Goal: Transaction & Acquisition: Book appointment/travel/reservation

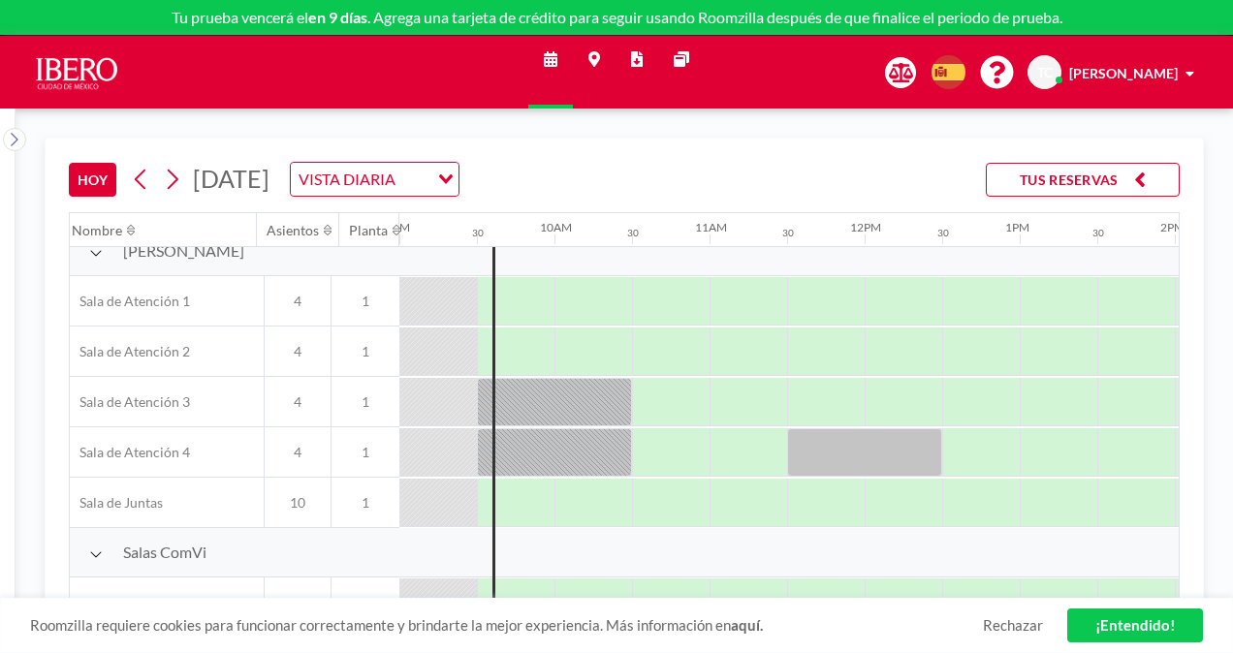
scroll to position [422, 1395]
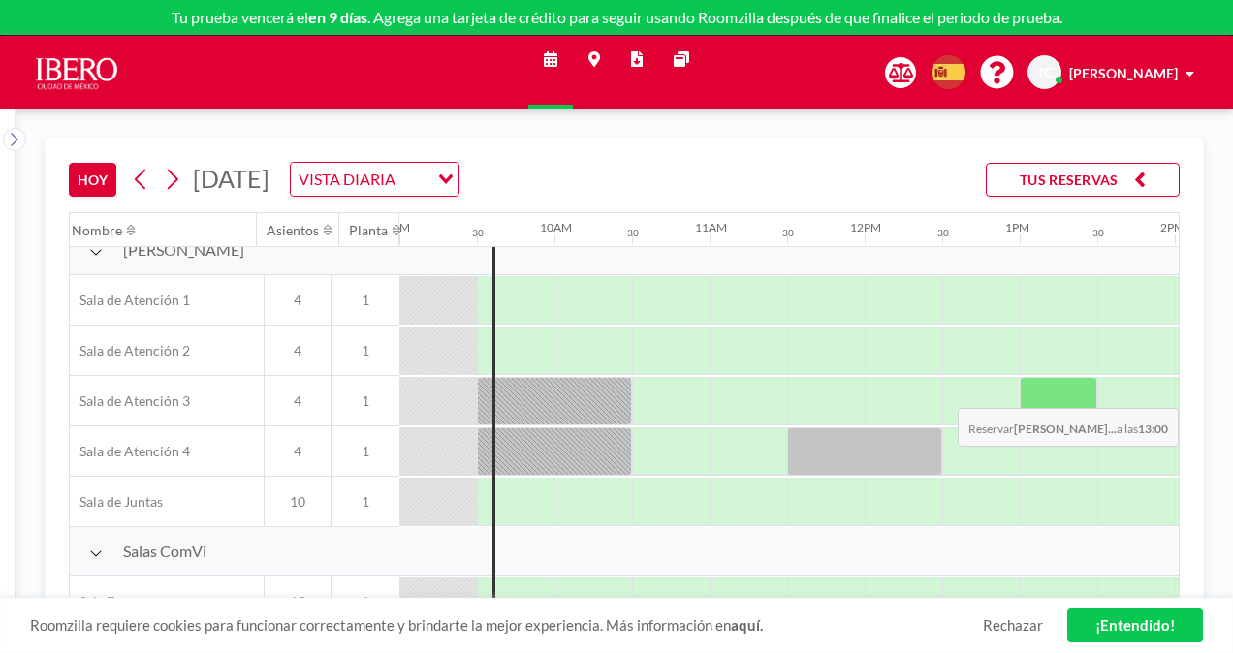
click at [1054, 391] on div at bounding box center [1058, 401] width 78 height 48
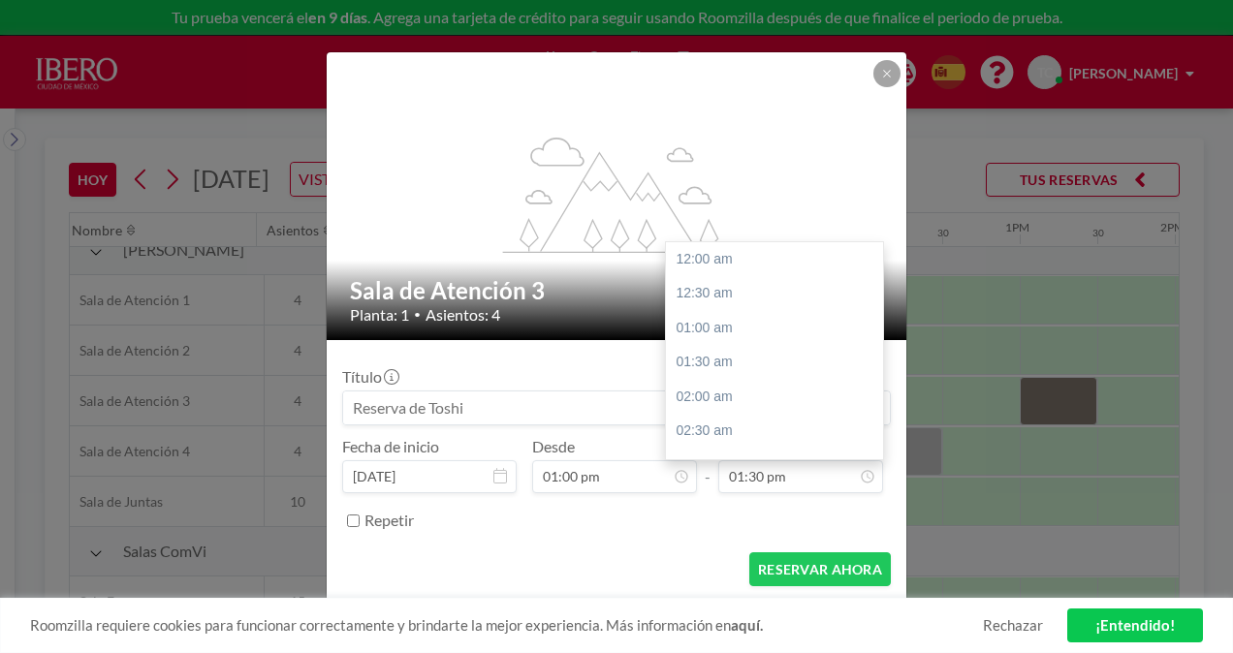
scroll to position [931, 0]
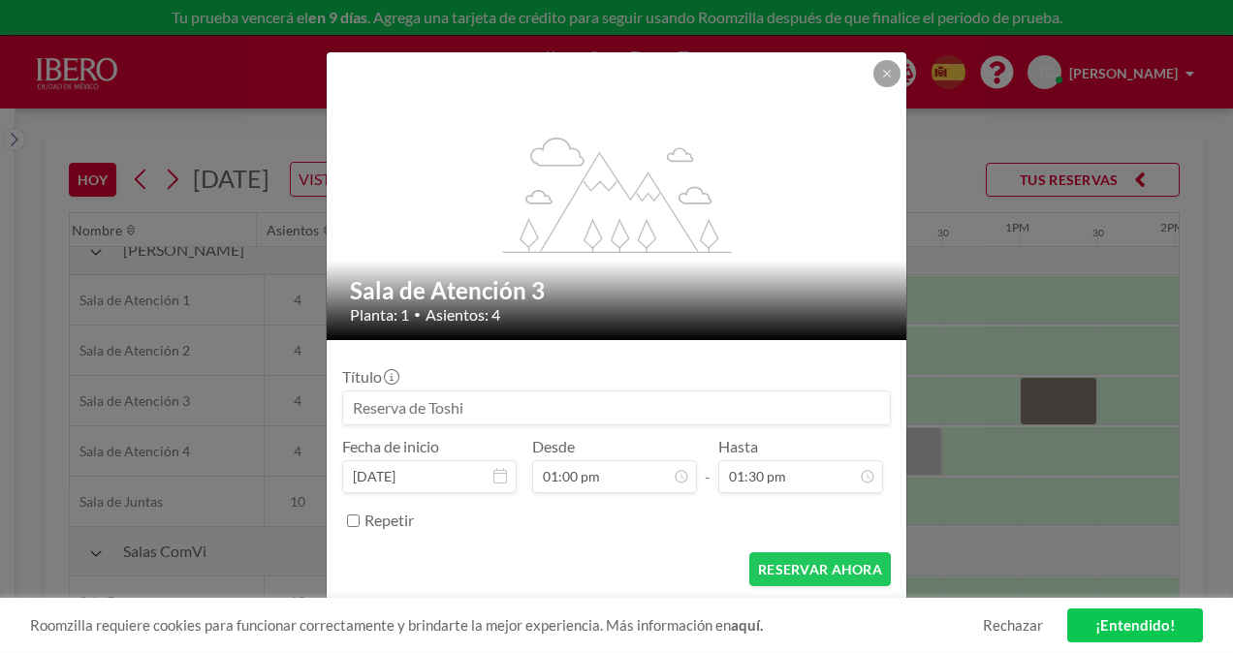
click at [531, 420] on input at bounding box center [616, 407] width 546 height 33
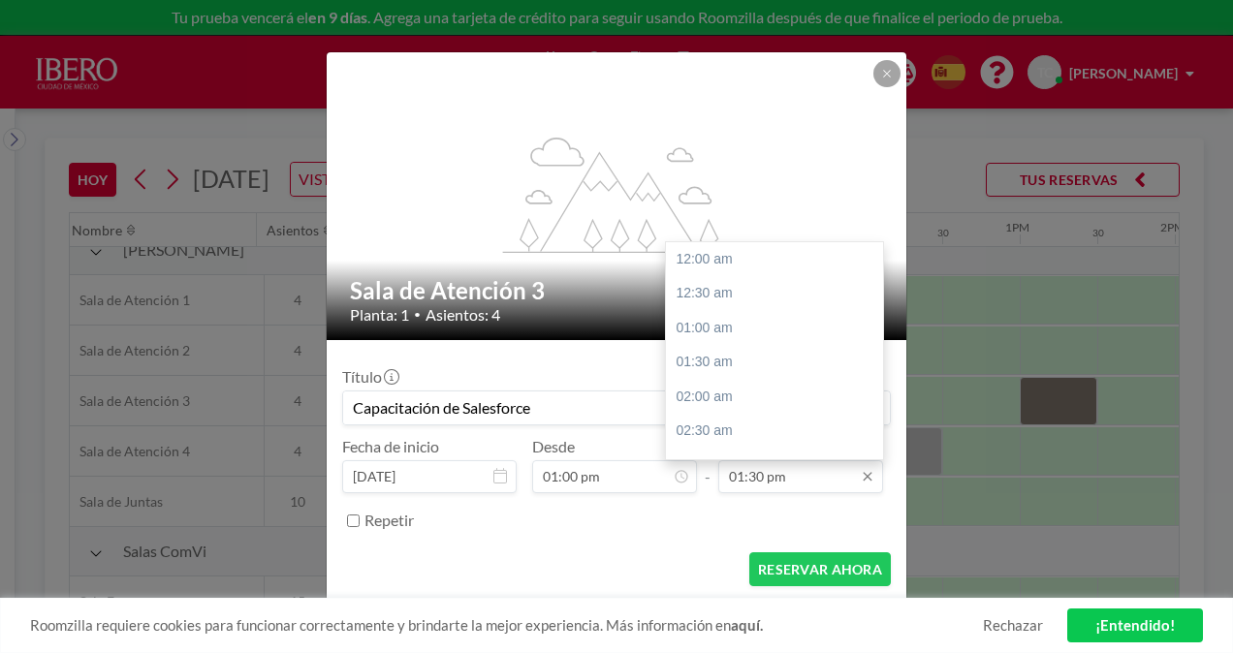
type input "Capacitación de Salesforce"
click at [769, 477] on input "01:30 pm" at bounding box center [800, 476] width 165 height 33
click at [696, 281] on div "02:00 pm" at bounding box center [779, 293] width 227 height 35
type input "02:00 pm"
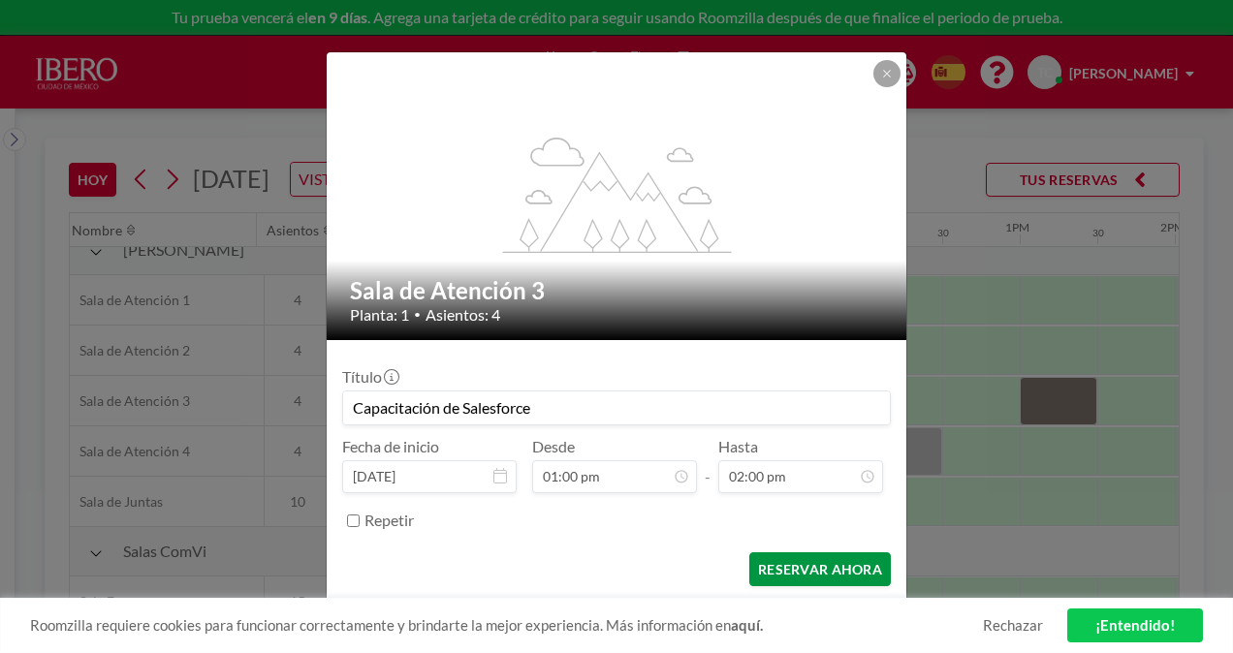
click at [854, 564] on button "RESERVAR AHORA" at bounding box center [819, 569] width 141 height 34
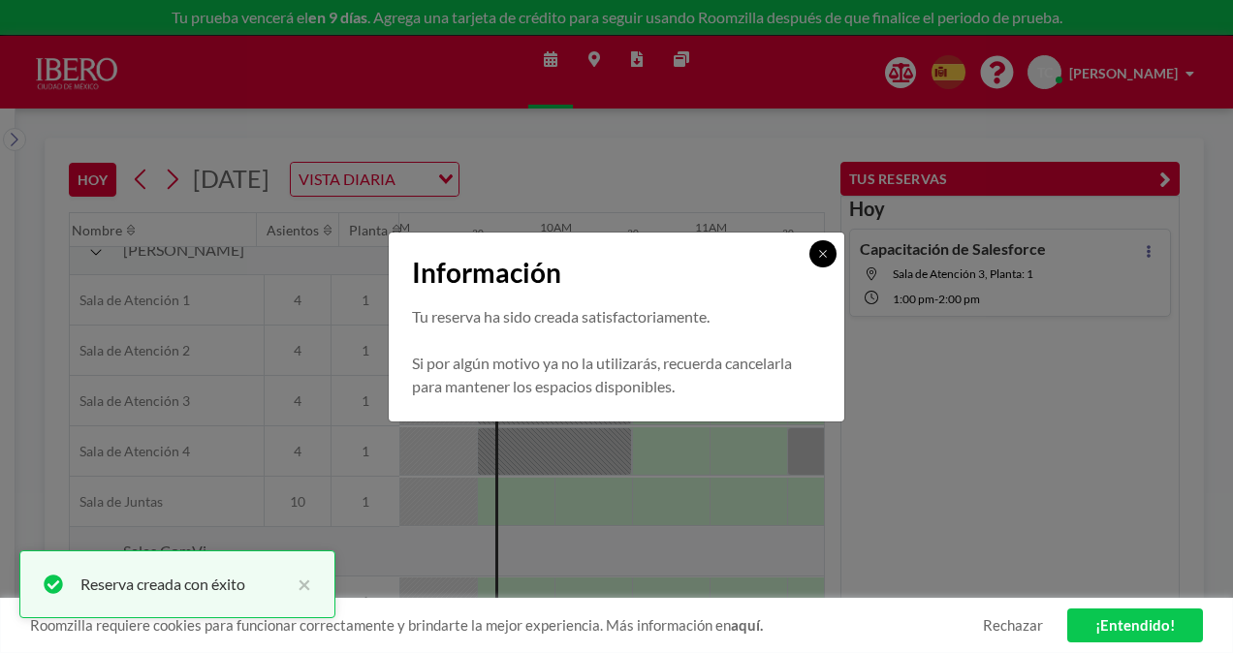
click at [828, 246] on button at bounding box center [822, 253] width 27 height 27
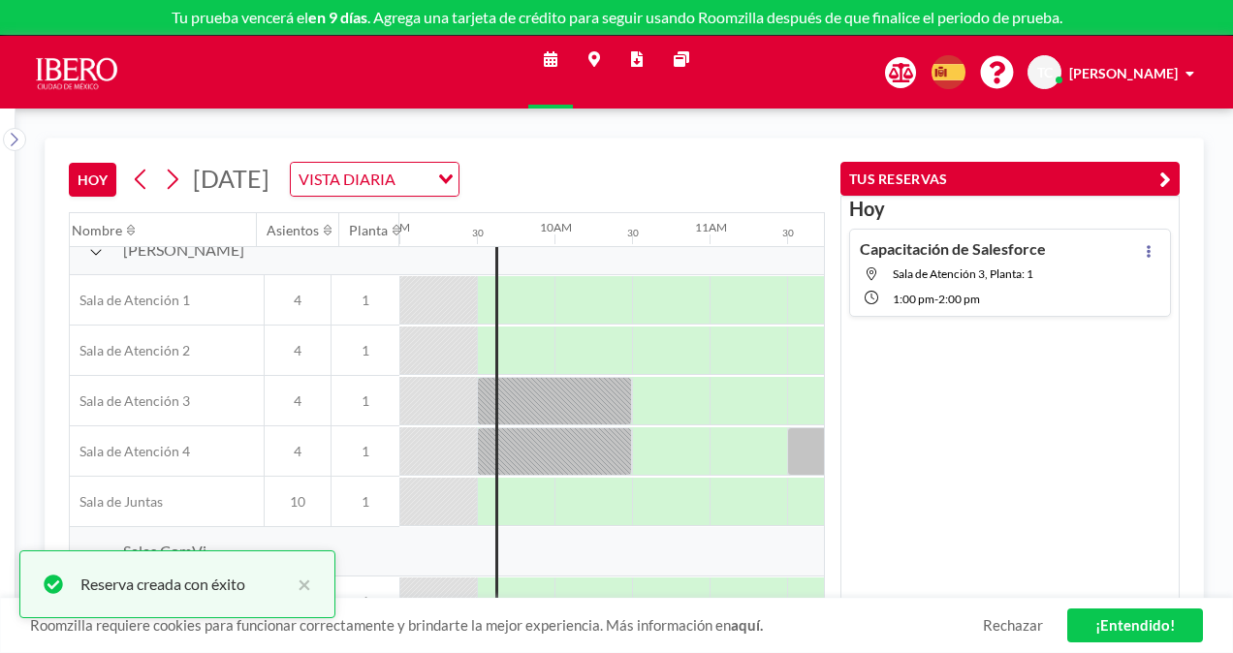
click at [1177, 178] on button "TUS RESERVAS" at bounding box center [1009, 179] width 339 height 34
